Goal: Complete application form: Complete application form

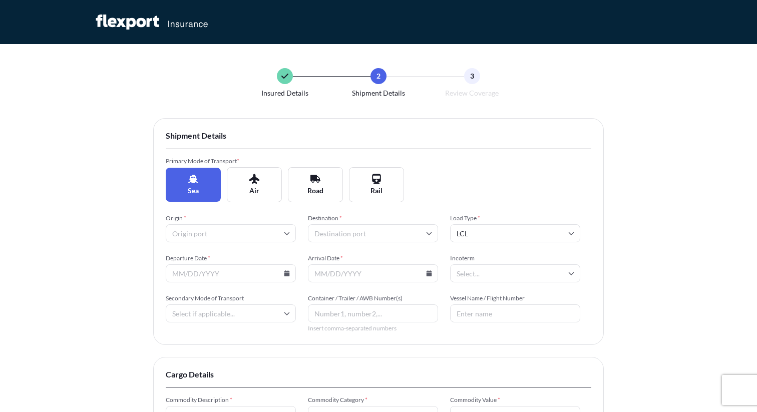
click at [216, 230] on input "Origin *" at bounding box center [231, 233] width 130 height 18
type input "yantian"
click at [217, 256] on li "CNYTN Yantian Pt" at bounding box center [231, 259] width 122 height 19
click at [328, 231] on input "Destination *" at bounding box center [373, 233] width 130 height 18
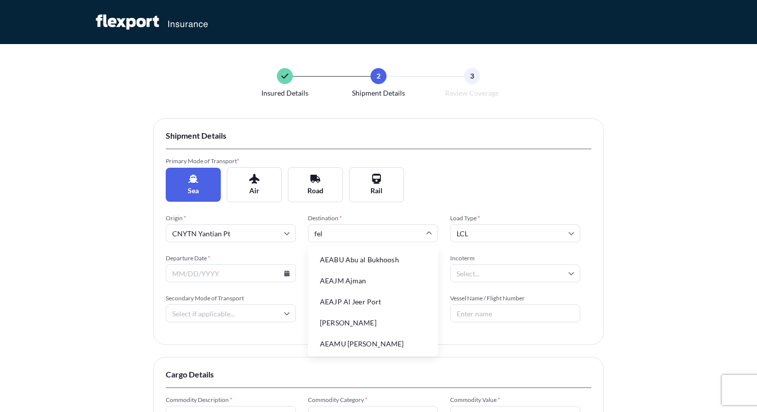
type input "feli"
click at [344, 259] on li "GBFXT Felixstowe" at bounding box center [373, 259] width 122 height 19
click at [224, 276] on input "Departure Date *" at bounding box center [231, 273] width 130 height 18
click at [290, 274] on input "Departure Date *" at bounding box center [231, 273] width 130 height 18
click at [288, 274] on icon at bounding box center [288, 273] width 6 height 6
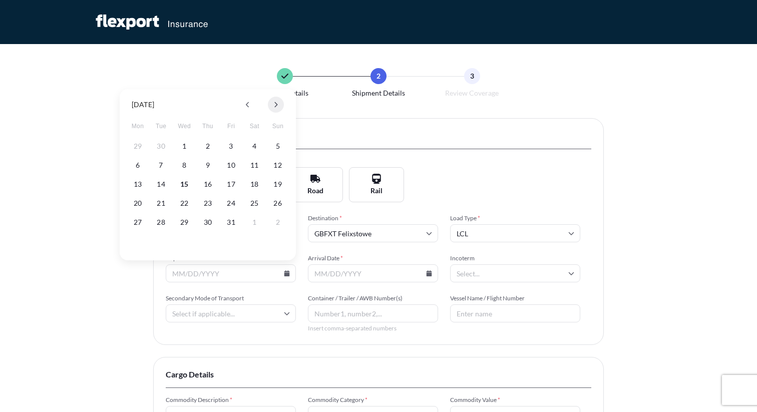
click at [277, 104] on icon at bounding box center [276, 105] width 3 height 6
click at [185, 165] on button "5" at bounding box center [184, 165] width 16 height 16
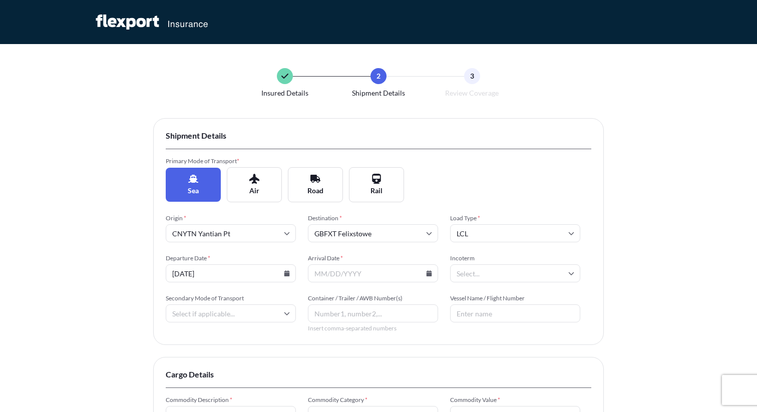
type input "[DATE]"
click at [428, 275] on icon at bounding box center [430, 273] width 6 height 6
click at [419, 107] on icon at bounding box center [418, 105] width 4 height 6
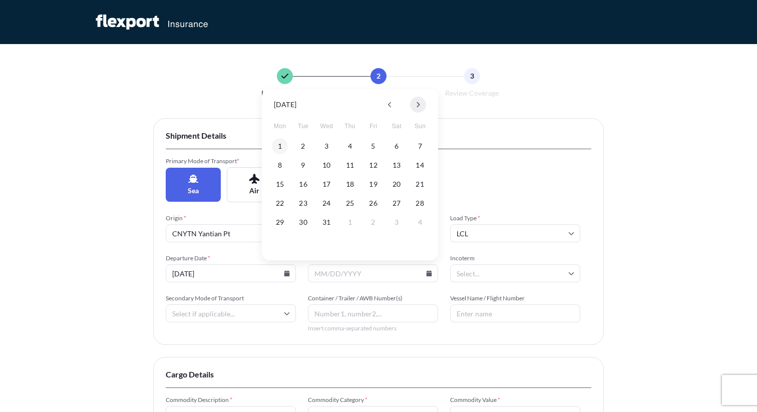
click at [419, 107] on icon at bounding box center [418, 105] width 4 height 6
click at [324, 183] on button "14" at bounding box center [327, 184] width 16 height 16
type input "[DATE]"
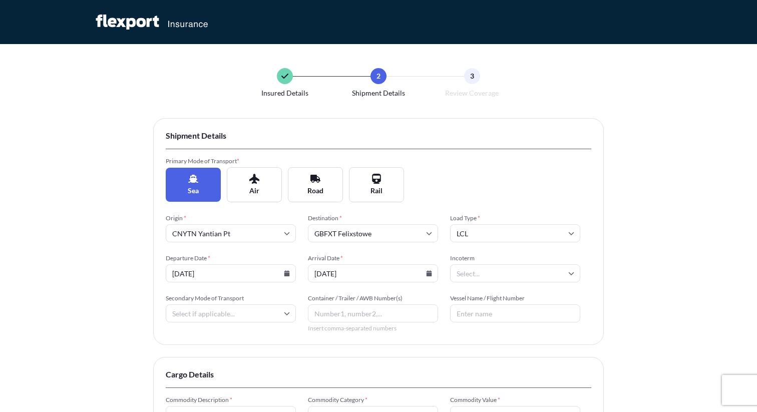
click at [527, 279] on input "Incoterm" at bounding box center [515, 273] width 130 height 18
click at [483, 381] on li "FOB" at bounding box center [515, 383] width 122 height 19
click at [239, 314] on input "Secondary Mode of Transport" at bounding box center [231, 314] width 130 height 18
click at [199, 381] on div "Road" at bounding box center [231, 383] width 122 height 19
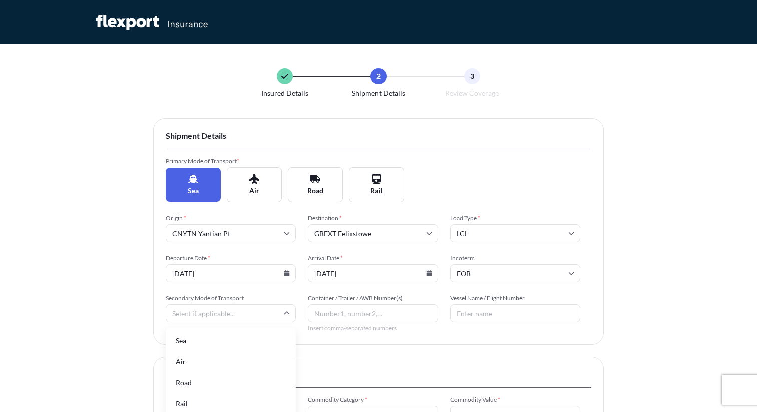
type input "Road"
click at [325, 315] on input "Container / Trailer / AWB Number(s)" at bounding box center [373, 314] width 130 height 18
type input "12345"
click at [500, 310] on input "Vessel Name / Flight Number" at bounding box center [515, 314] width 130 height 18
type input "M"
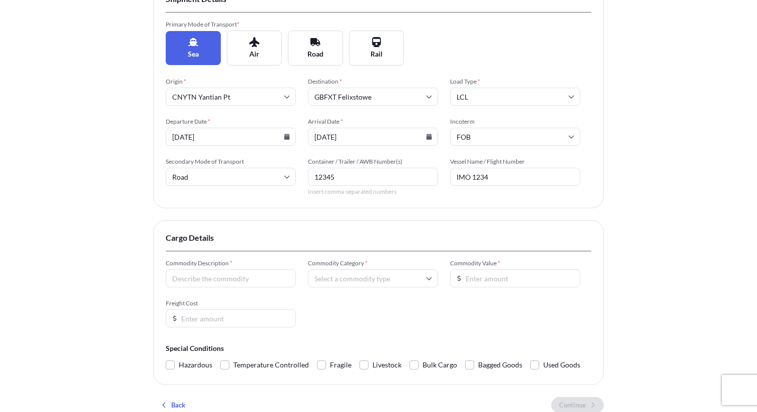
scroll to position [137, 0]
type input "IMO 1234"
click at [199, 278] on input "Commodity Description *" at bounding box center [231, 278] width 130 height 18
type input "Shoes"
type input "f"
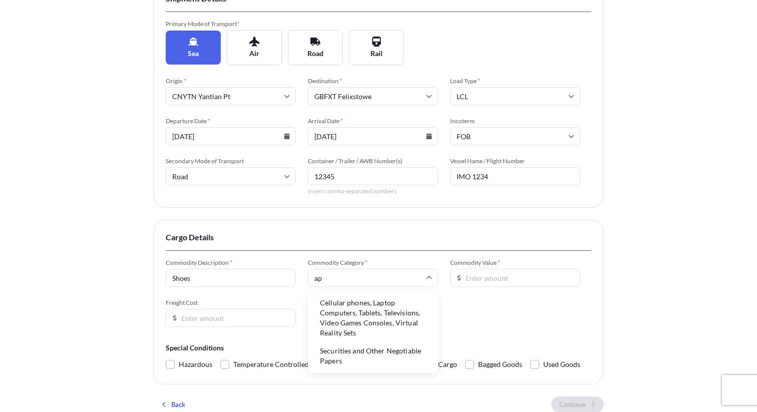
type input "a"
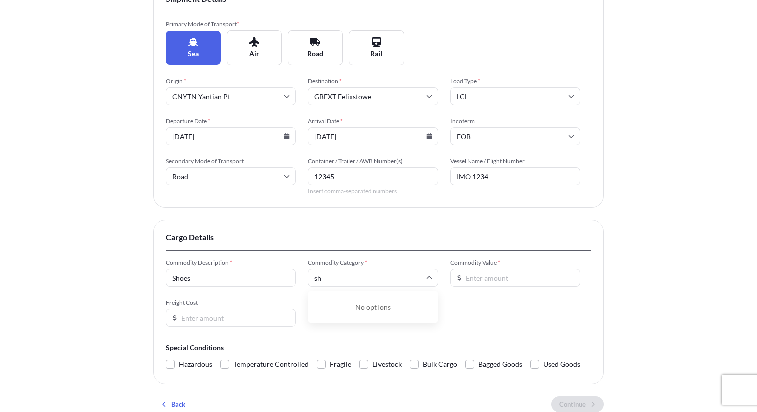
type input "s"
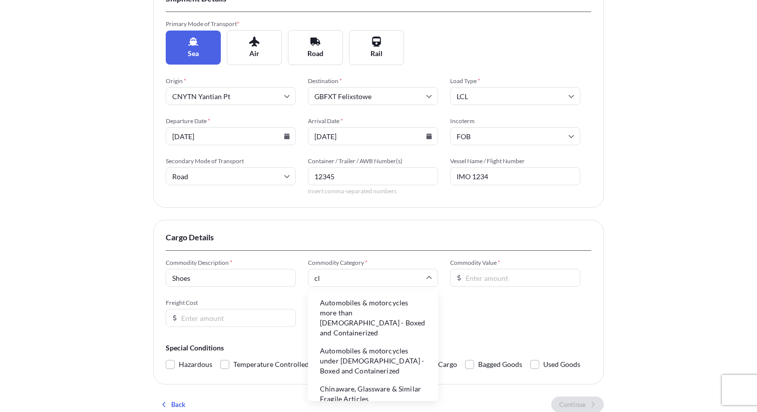
type input "c"
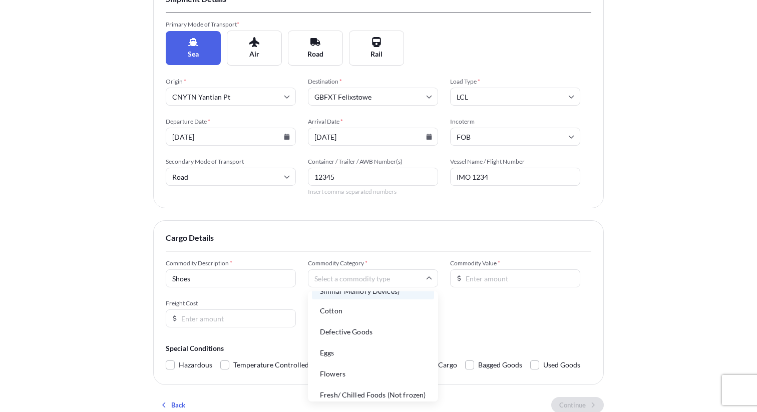
scroll to position [368, 0]
click at [362, 303] on li "Cotton" at bounding box center [373, 312] width 122 height 19
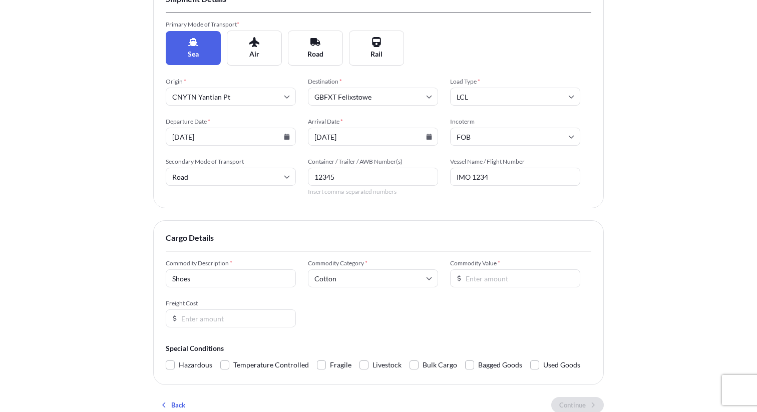
click at [472, 280] on input "Commodity Value *" at bounding box center [515, 278] width 130 height 18
type input "10000"
click at [240, 313] on input "Freight Cost" at bounding box center [231, 319] width 130 height 18
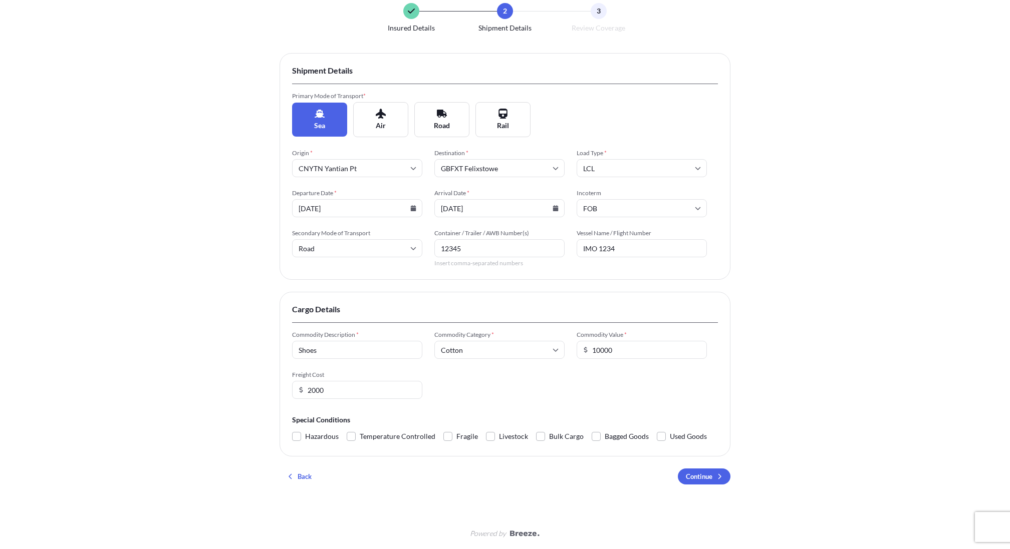
scroll to position [0, 0]
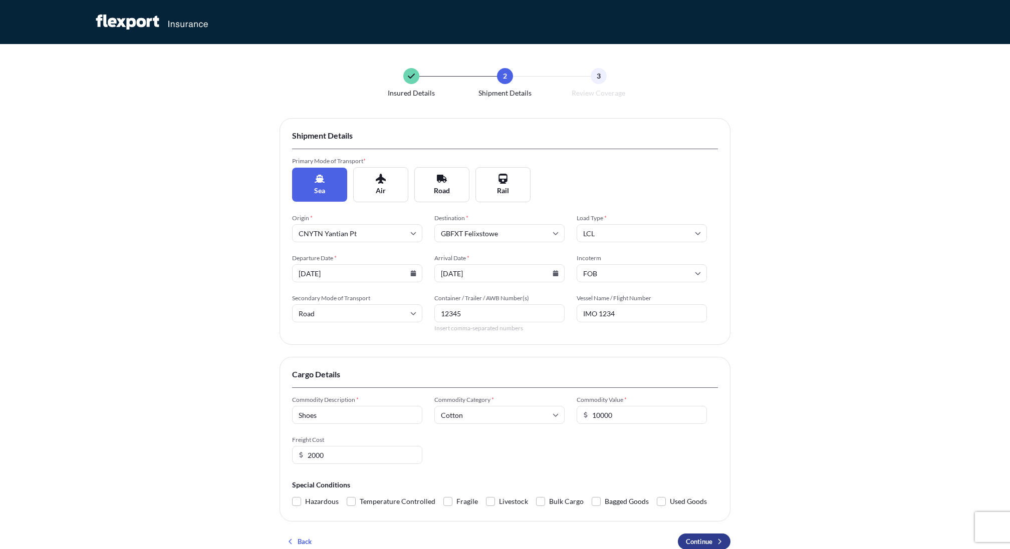
type input "2000"
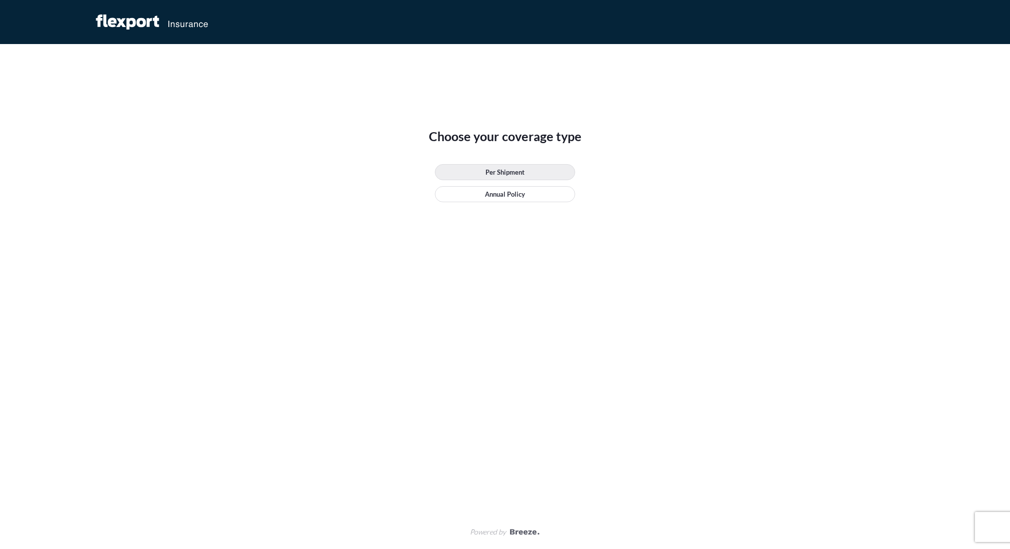
click at [502, 173] on p "Per Shipment" at bounding box center [504, 172] width 39 height 10
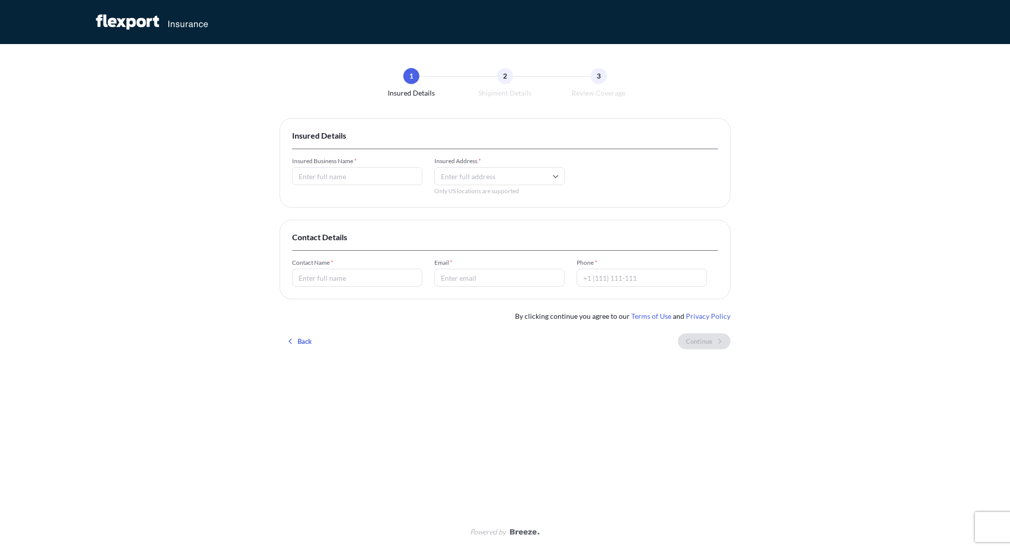
click at [334, 180] on input "Insured Business Name *" at bounding box center [357, 176] width 130 height 18
click at [307, 175] on input "Insured Business Name *" at bounding box center [357, 176] width 130 height 18
type input "Breeze Test"
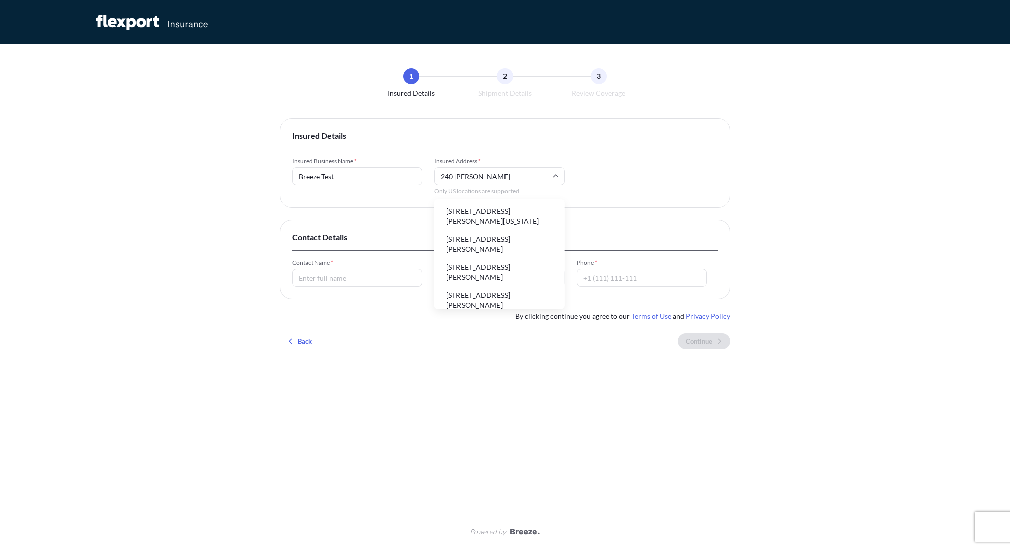
click at [472, 215] on li "[STREET_ADDRESS][PERSON_NAME][US_STATE]" at bounding box center [499, 216] width 122 height 26
type input "[STREET_ADDRESS][PERSON_NAME][US_STATE]"
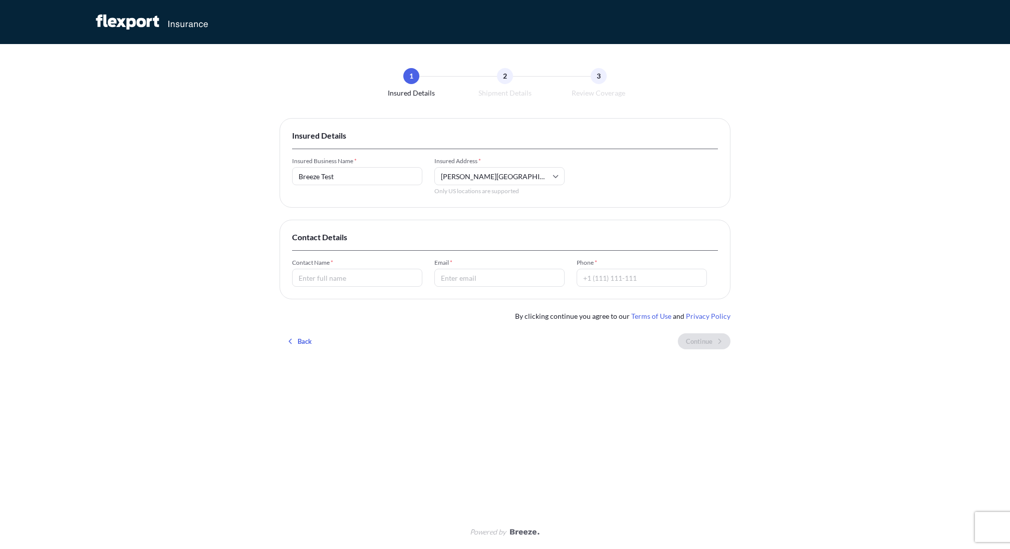
click at [338, 281] on input "Contact Name *" at bounding box center [357, 278] width 130 height 18
type input "Eyal"
type input "[EMAIL_ADDRESS][DOMAIN_NAME]"
click at [606, 276] on input "Phone *" at bounding box center [642, 278] width 130 height 18
type input "9178776767"
